Goal: Check status: Check status

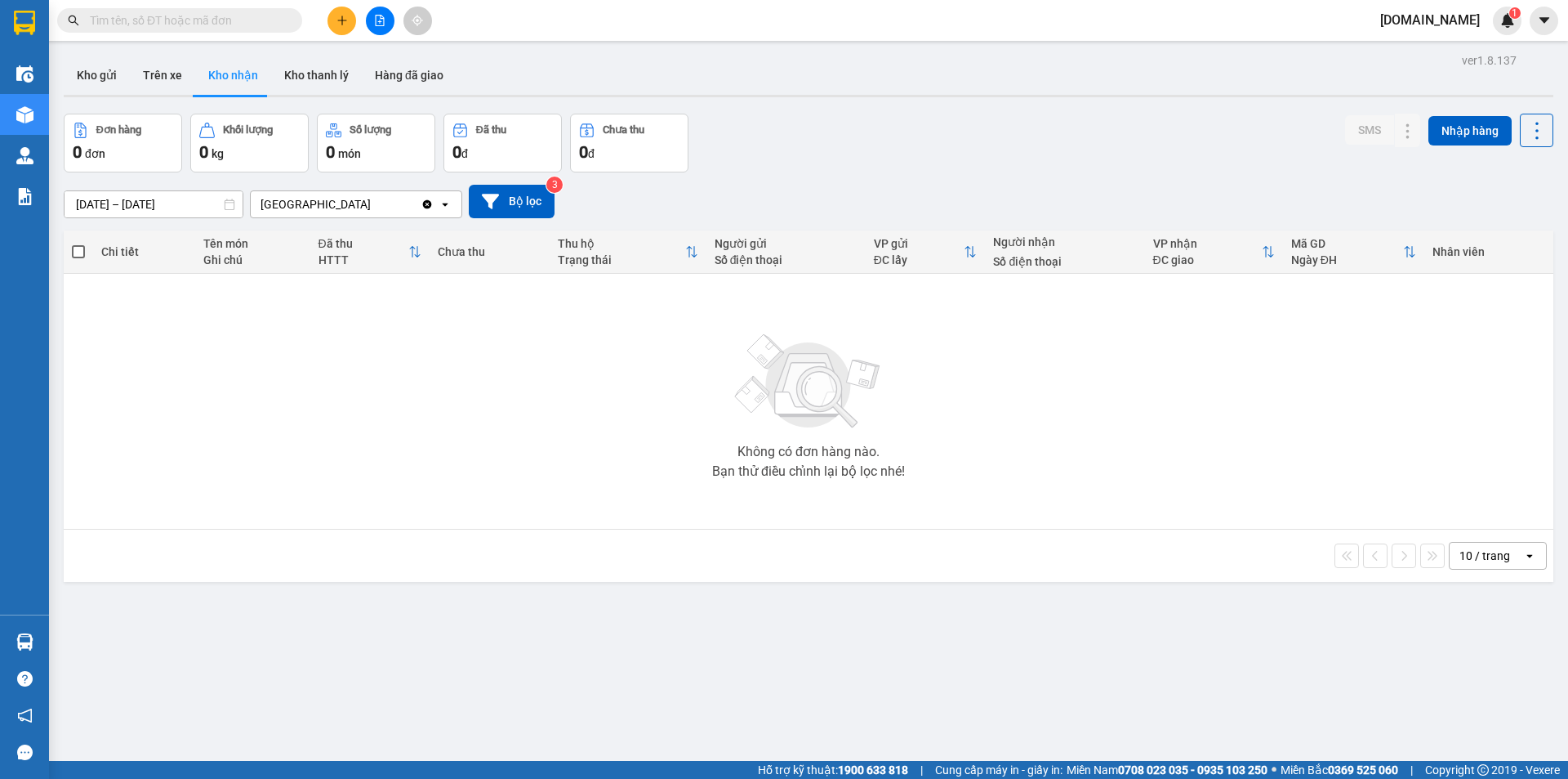
click at [169, 23] on input "text" at bounding box center [186, 21] width 192 height 18
paste input "0888069147"
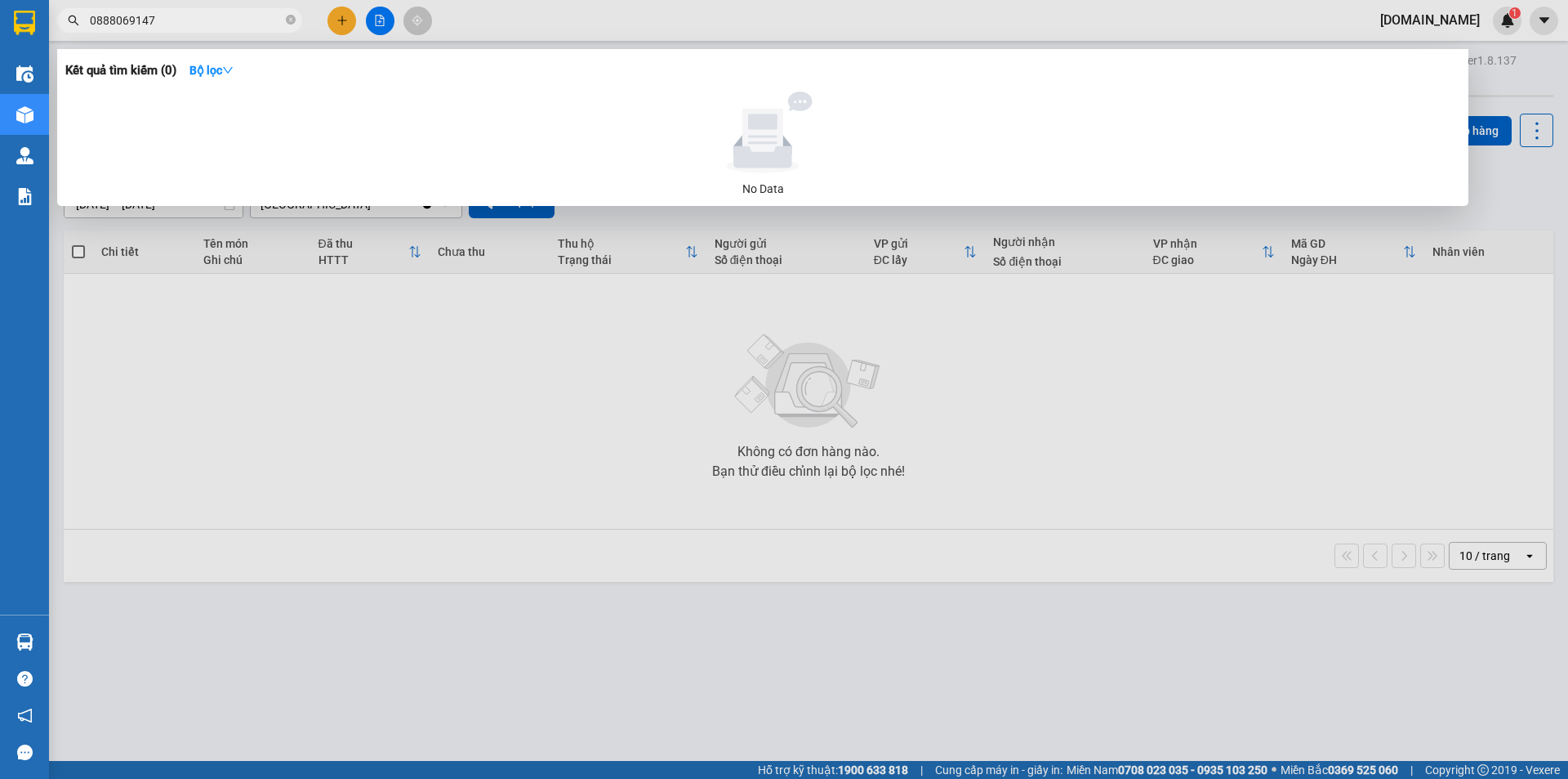
click at [118, 26] on input "0888069147" at bounding box center [186, 21] width 192 height 18
type input "0888069147"
click at [112, 413] on div at bounding box center [784, 389] width 1568 height 779
